Goal: Find specific page/section: Find specific page/section

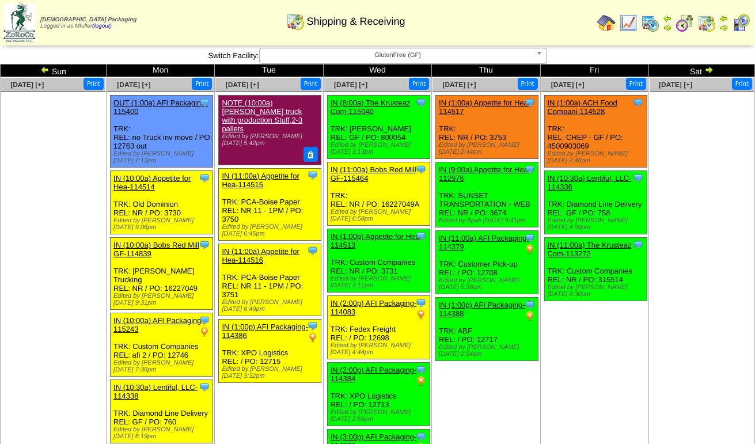
click at [543, 55] on b at bounding box center [541, 55] width 10 height 15
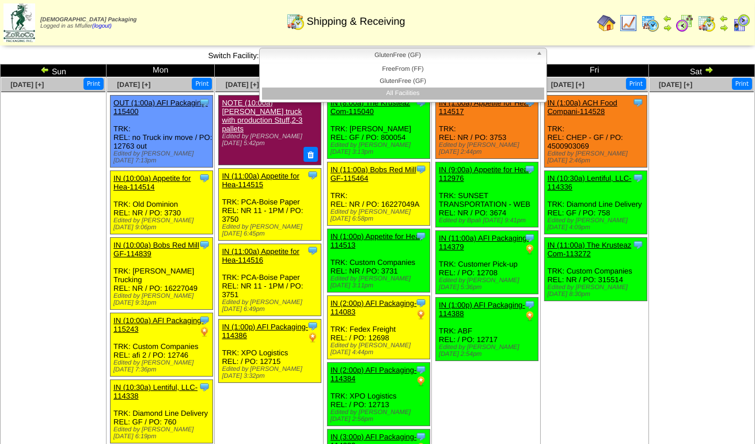
click at [456, 91] on li "All Facilities" at bounding box center [403, 94] width 282 height 12
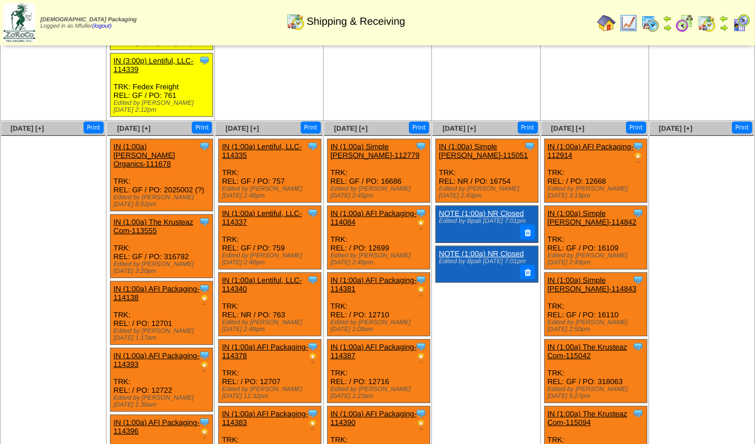
scroll to position [804, 0]
